Goal: Download file/media

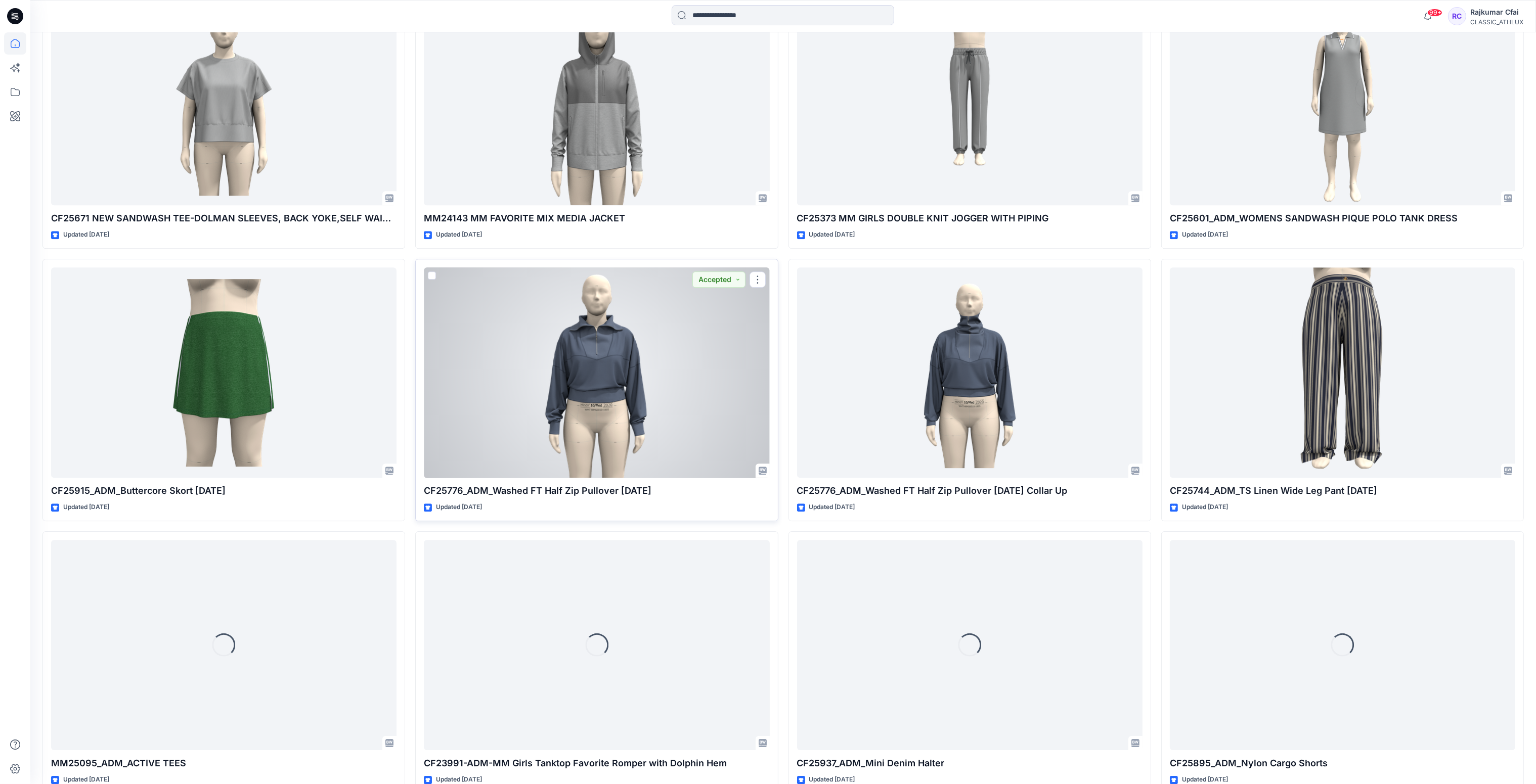
scroll to position [14005, 0]
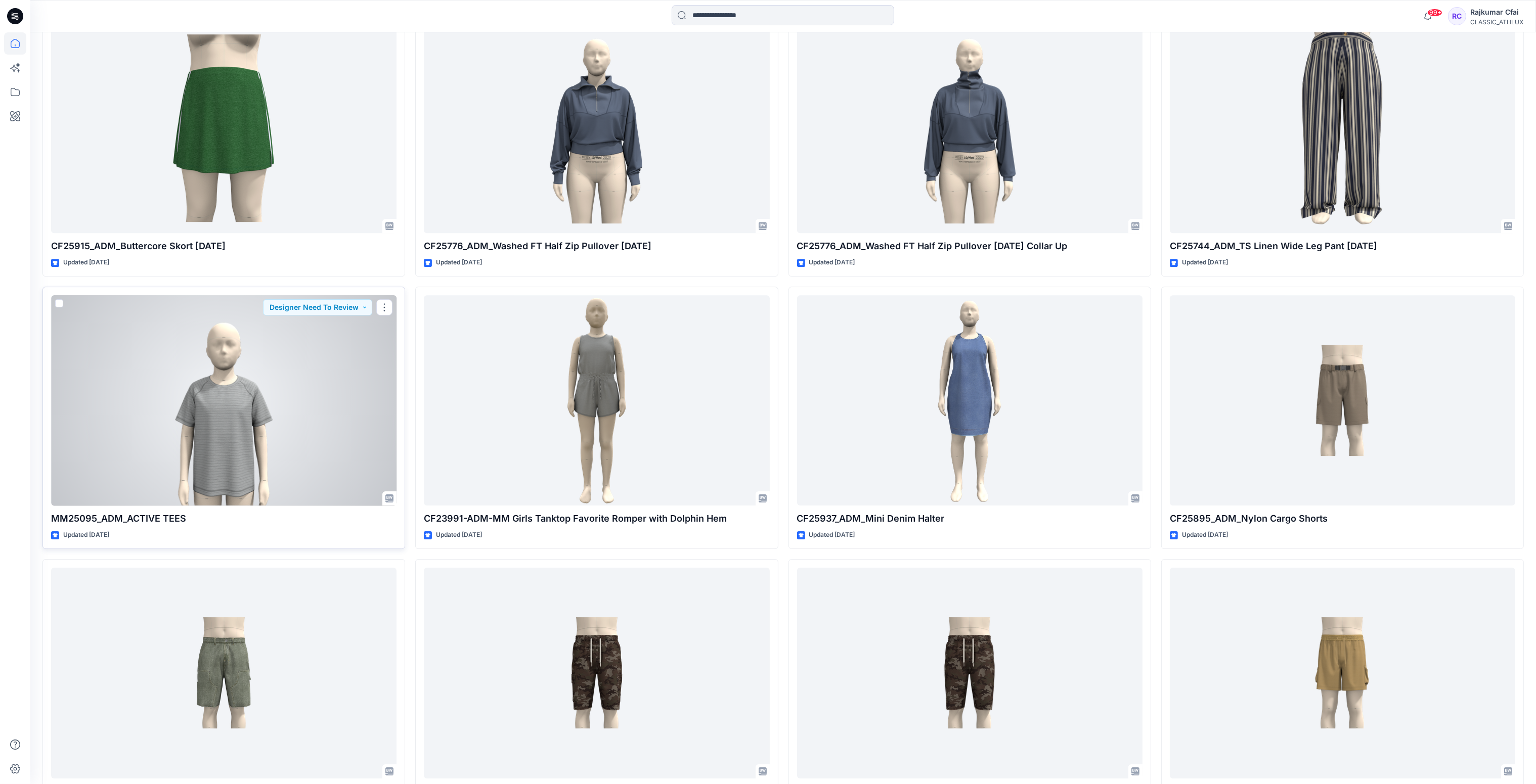
click at [290, 364] on div at bounding box center [224, 401] width 345 height 211
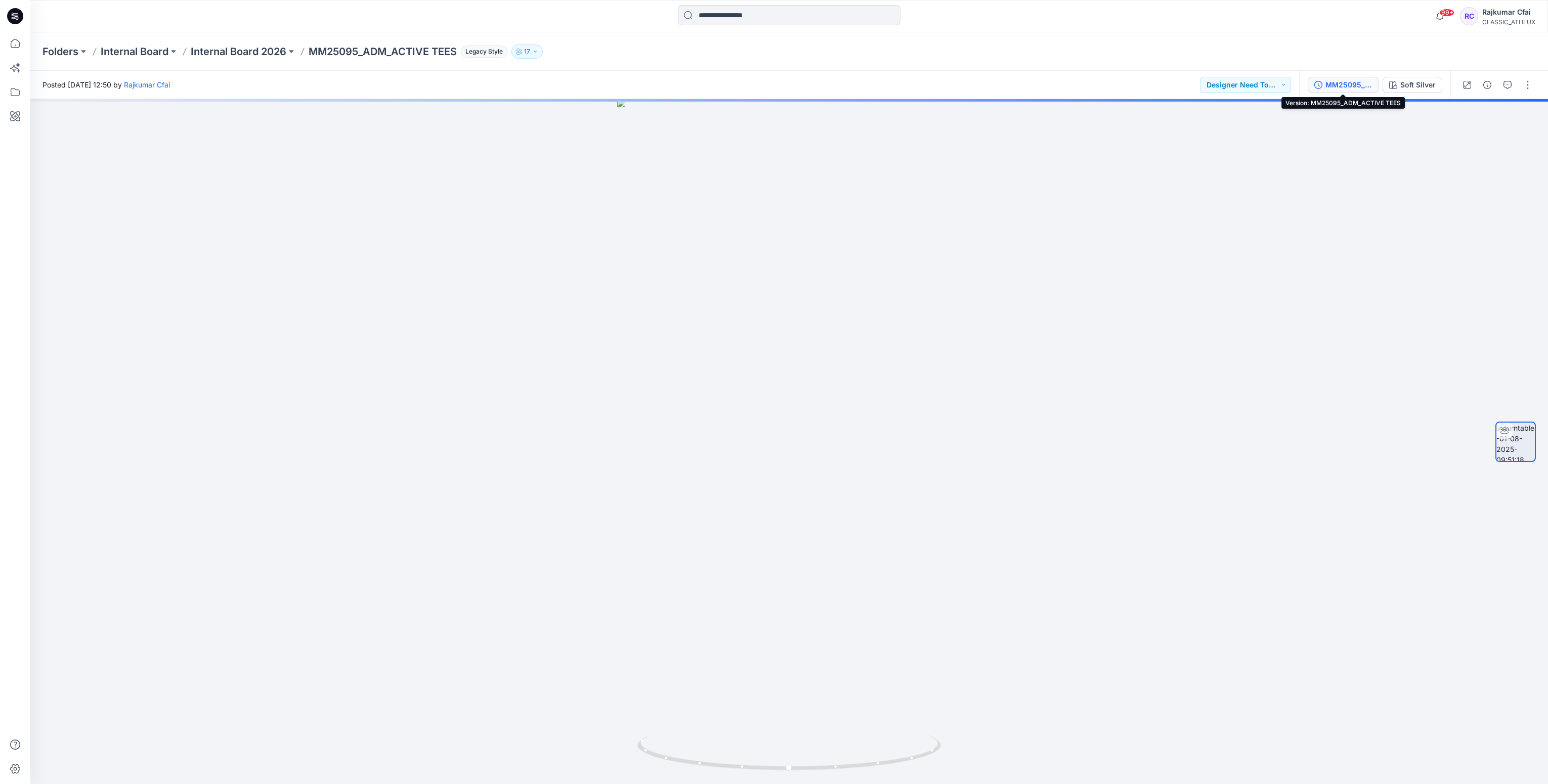
click at [1353, 80] on div "MM25095_ADM_ACTIVE TEES" at bounding box center [1348, 85] width 47 height 11
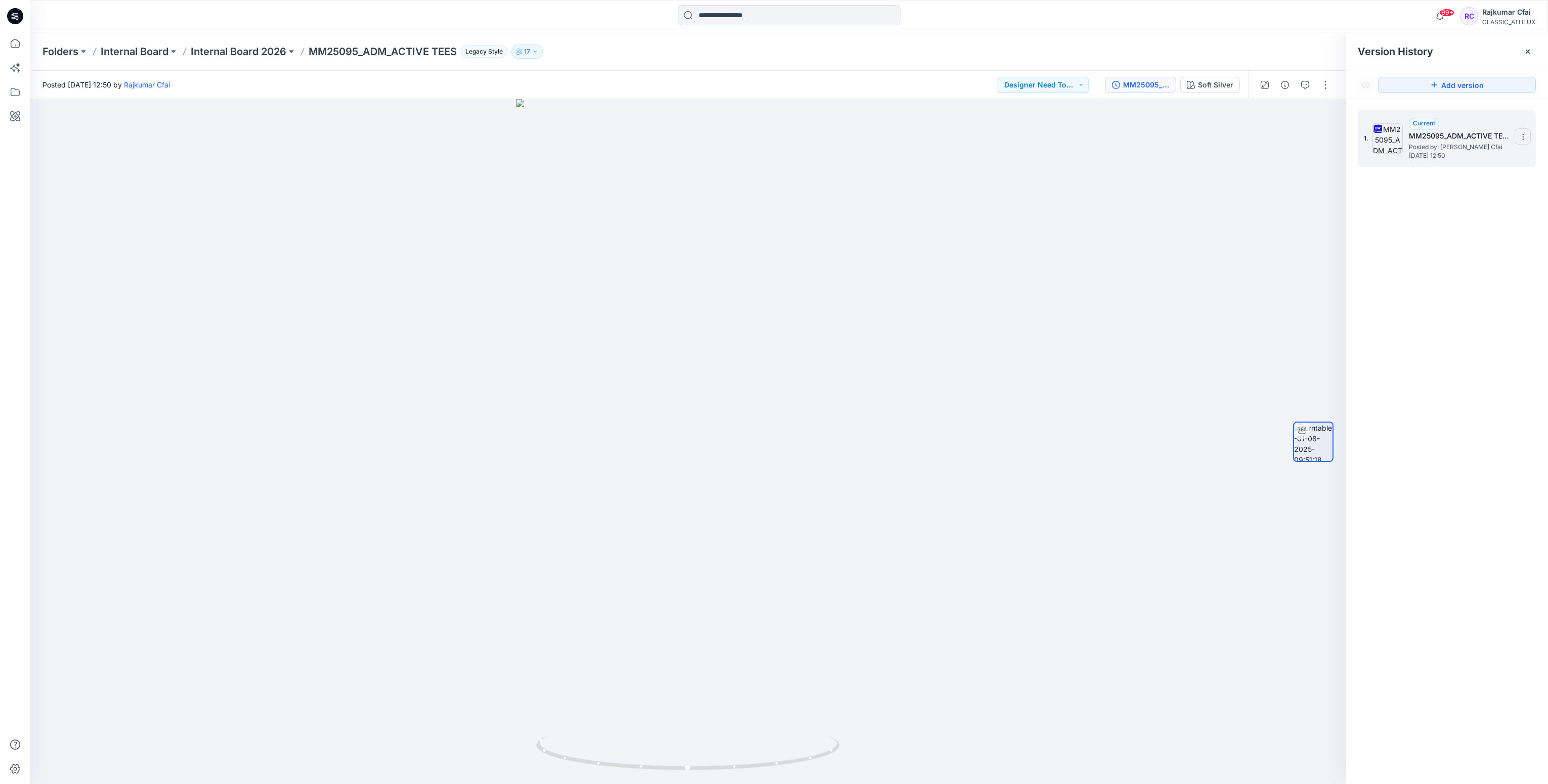
click at [1525, 137] on icon at bounding box center [1523, 137] width 8 height 8
click at [1467, 157] on span "Download Source BW File" at bounding box center [1472, 157] width 85 height 12
click at [20, 24] on icon at bounding box center [16, 16] width 16 height 33
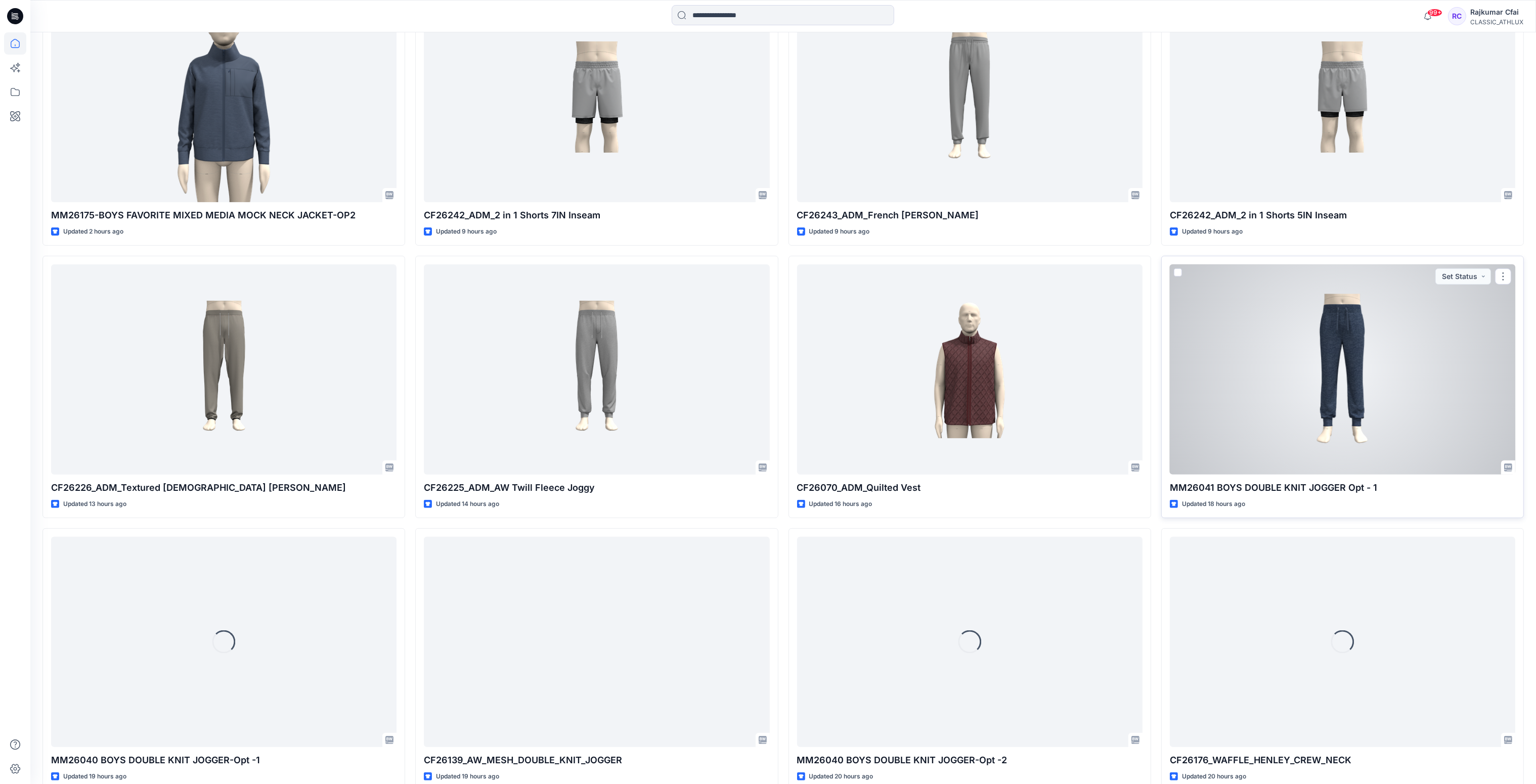
scroll to position [690, 0]
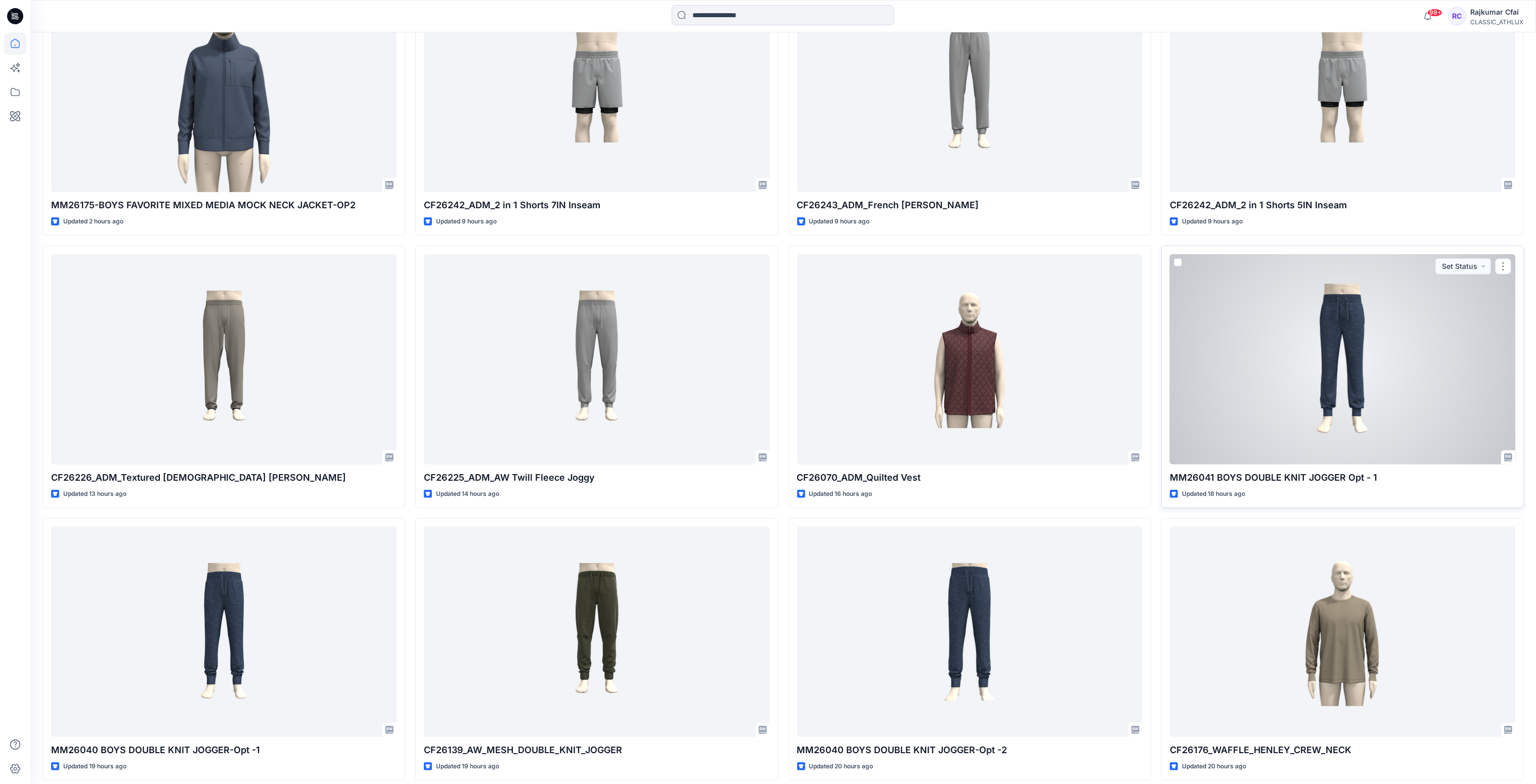
click at [1336, 356] on div at bounding box center [1342, 360] width 345 height 211
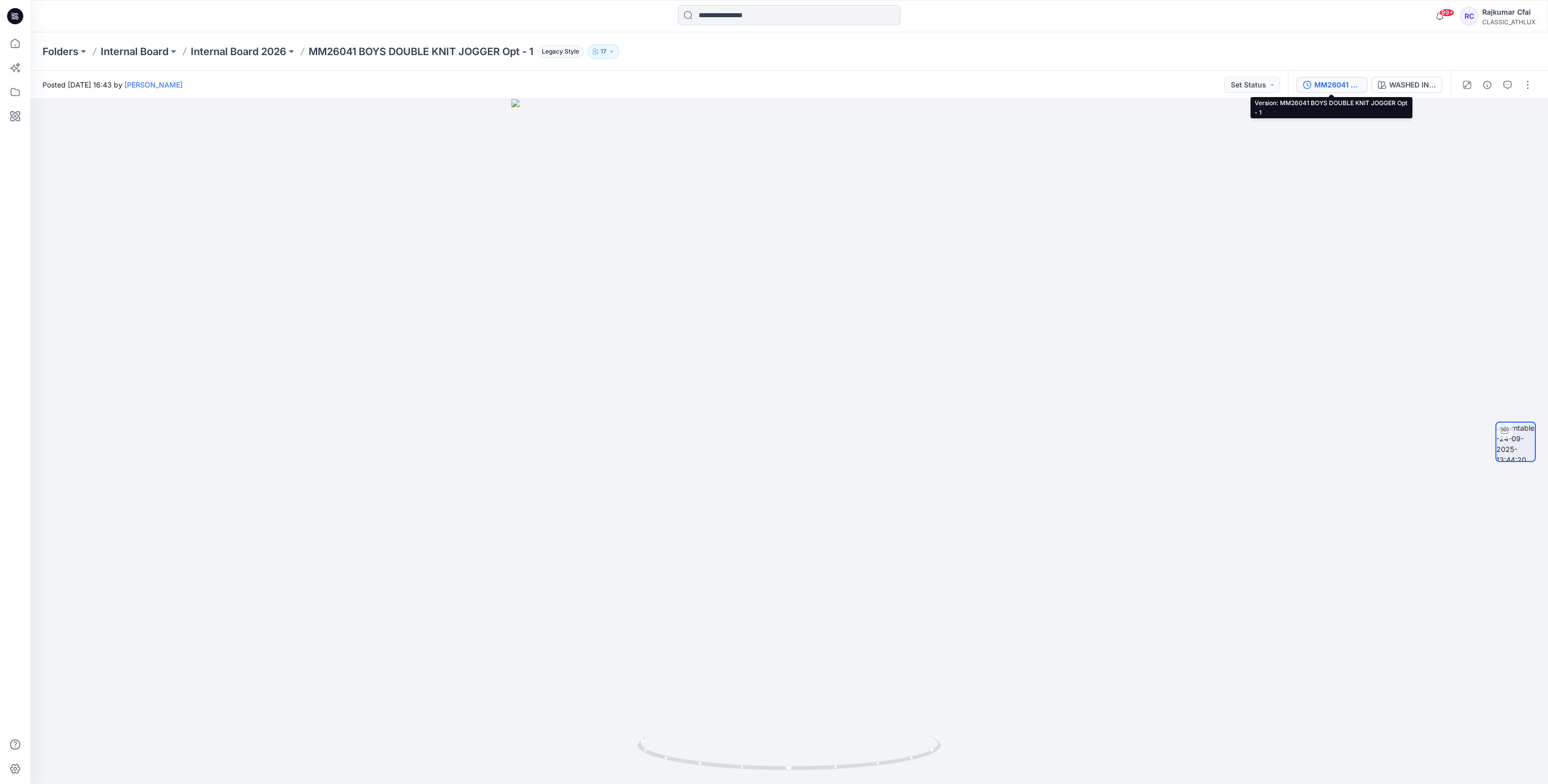
click at [1327, 88] on div "MM26041 BOYS DOUBLE KNIT JOGGER Opt - 1" at bounding box center [1337, 85] width 47 height 11
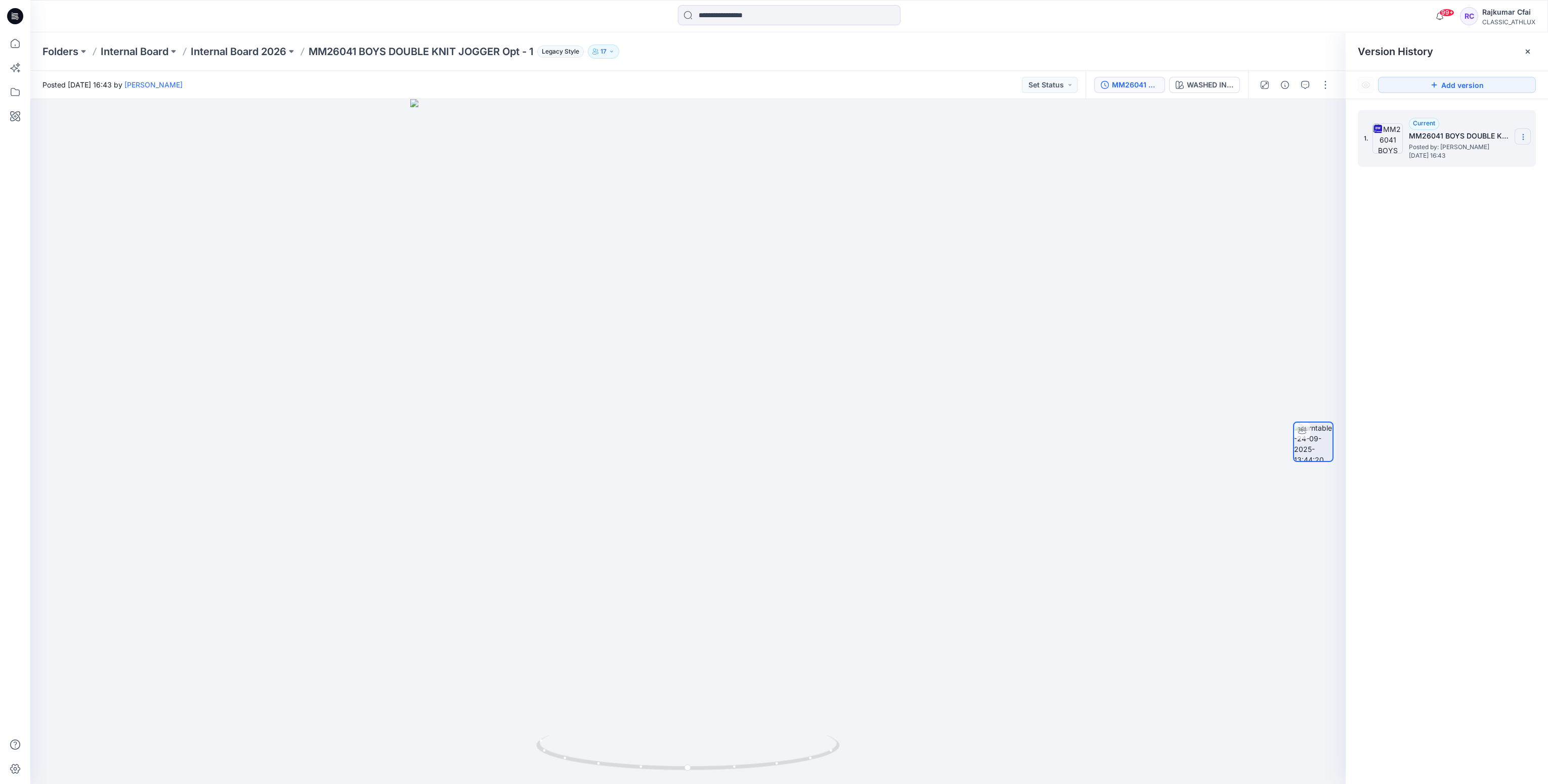
click at [1523, 134] on icon at bounding box center [1523, 134] width 1 height 1
click at [1476, 157] on span "Download Source BW File" at bounding box center [1472, 157] width 85 height 12
